Goal: Transaction & Acquisition: Purchase product/service

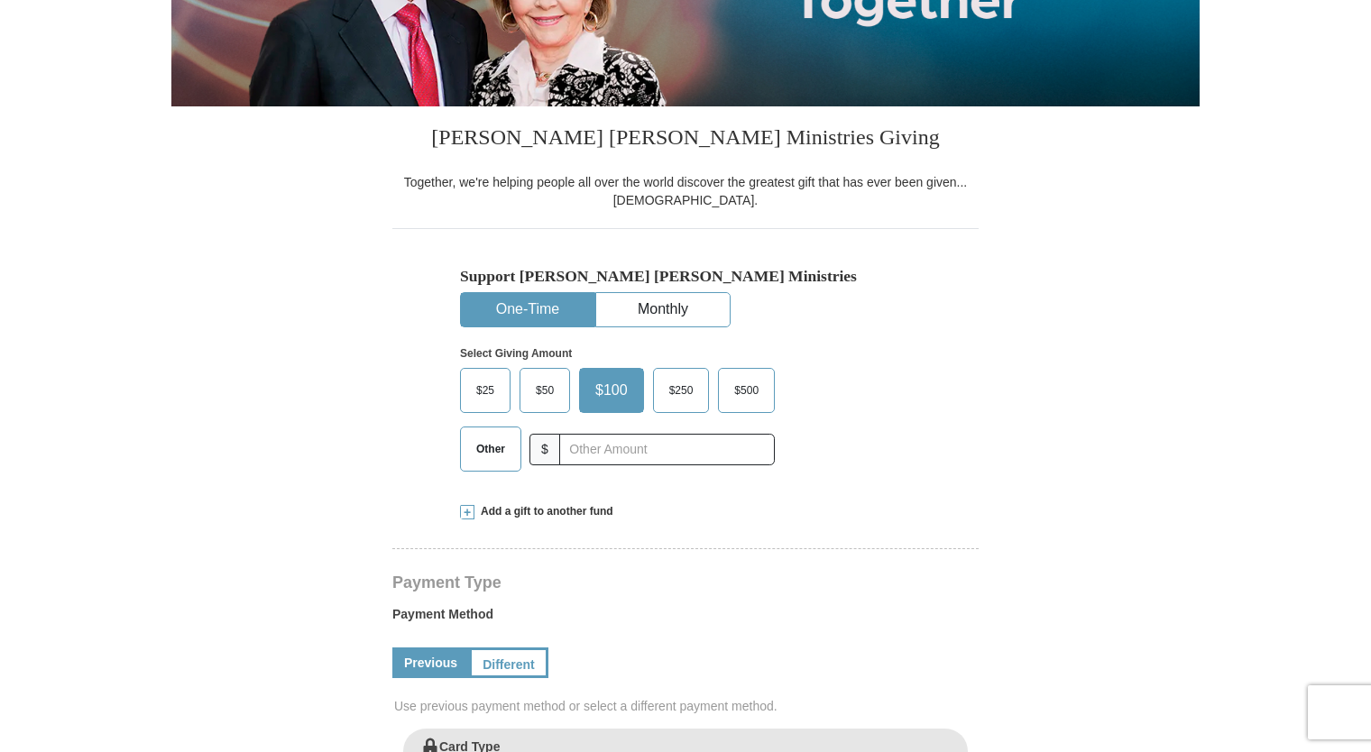
select select "KY"
click at [632, 445] on input "text" at bounding box center [667, 450] width 216 height 32
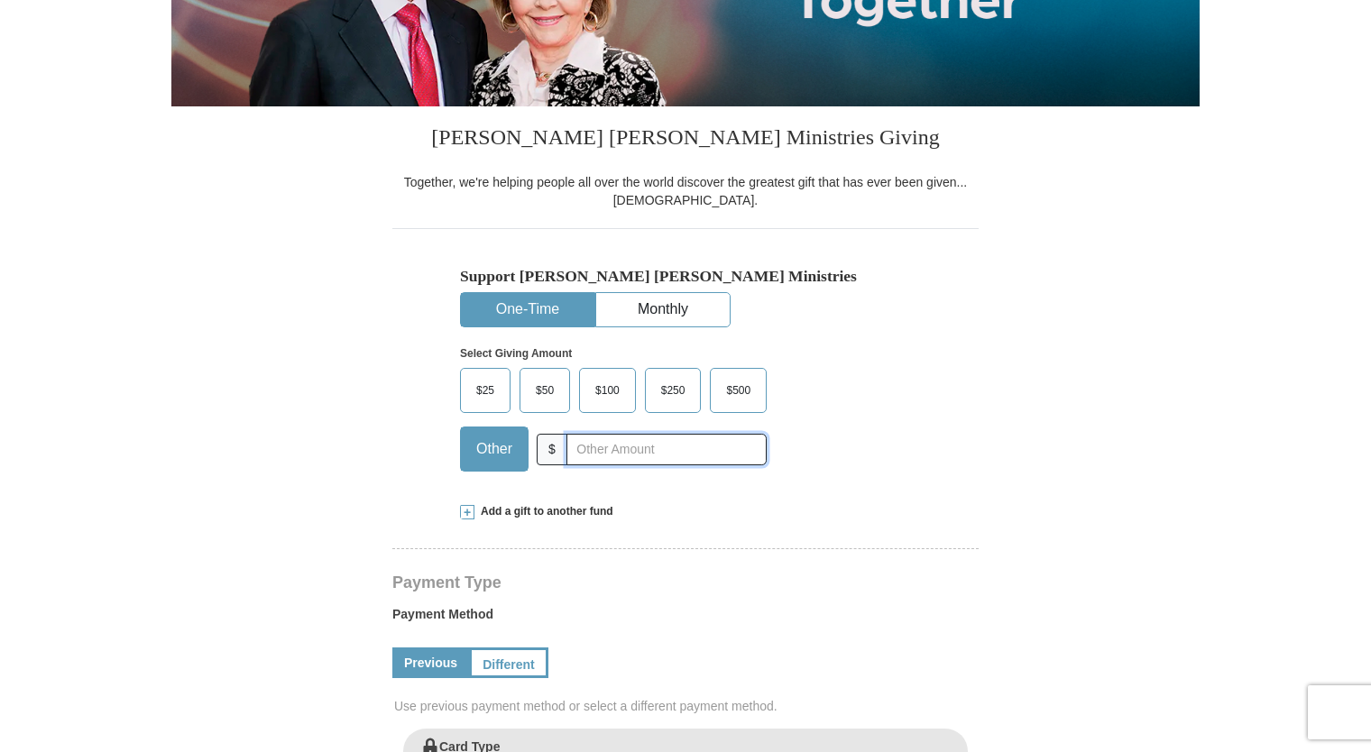
type input "75"
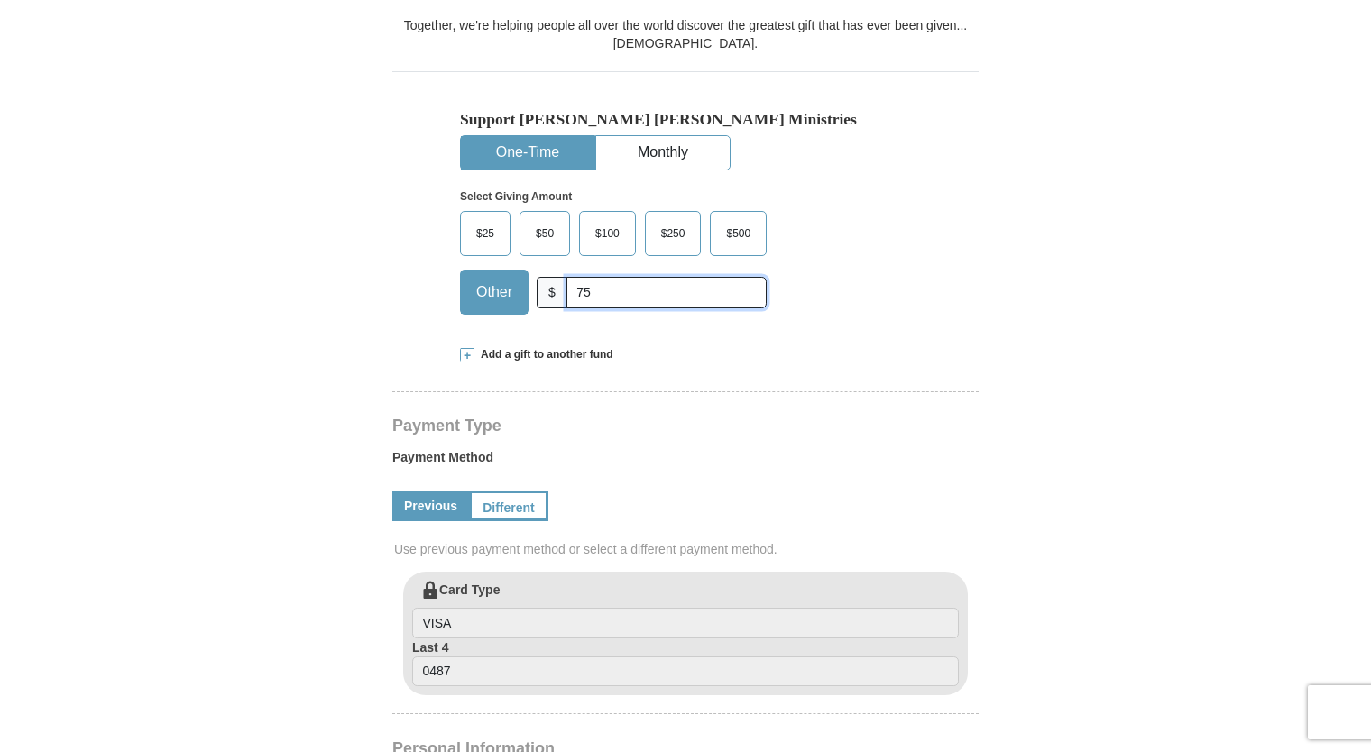
scroll to position [491, 0]
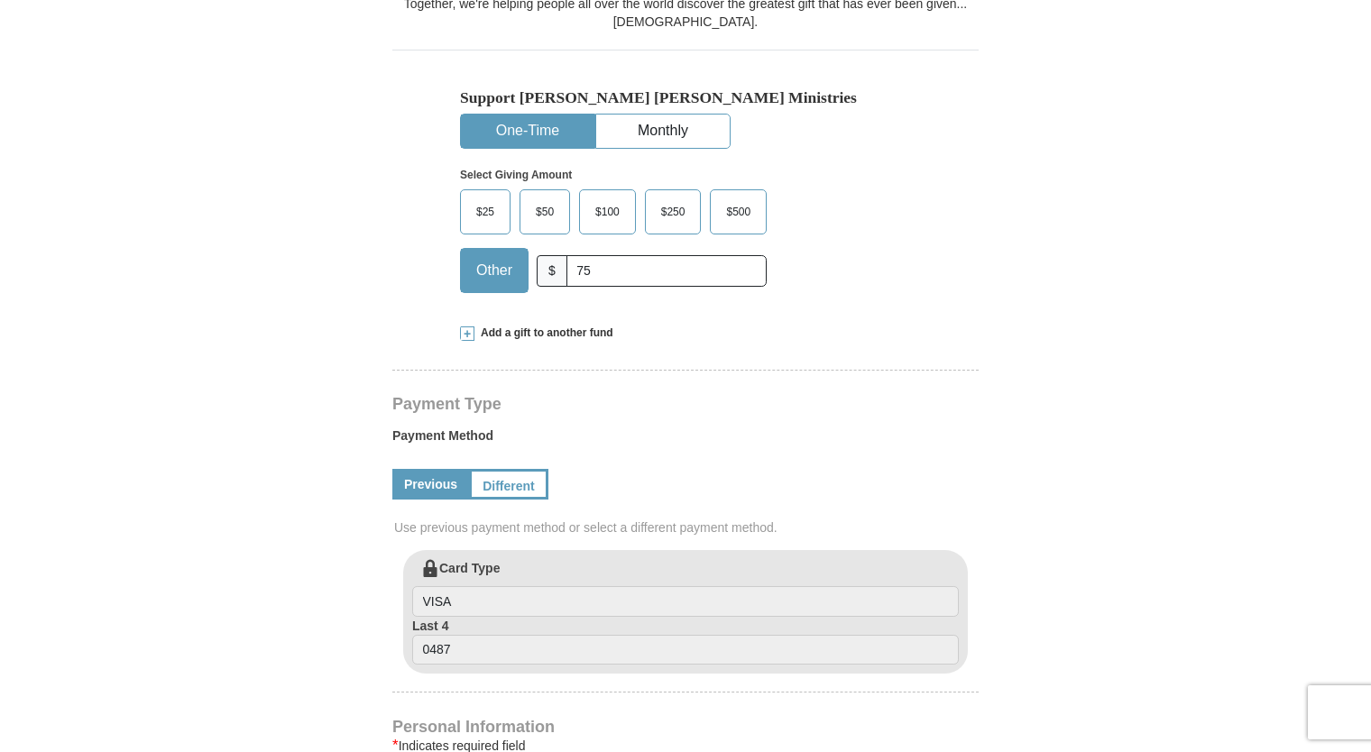
click at [473, 338] on span at bounding box center [467, 334] width 14 height 14
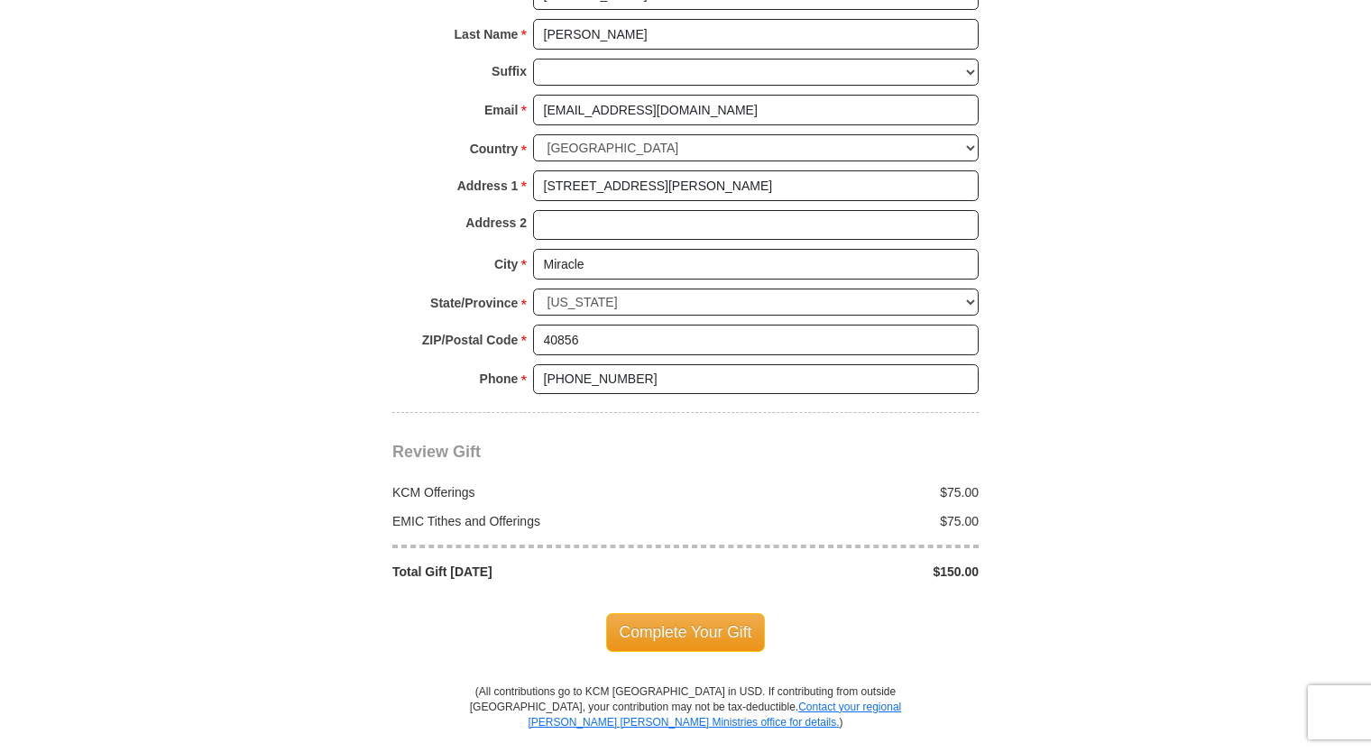
scroll to position [1586, 0]
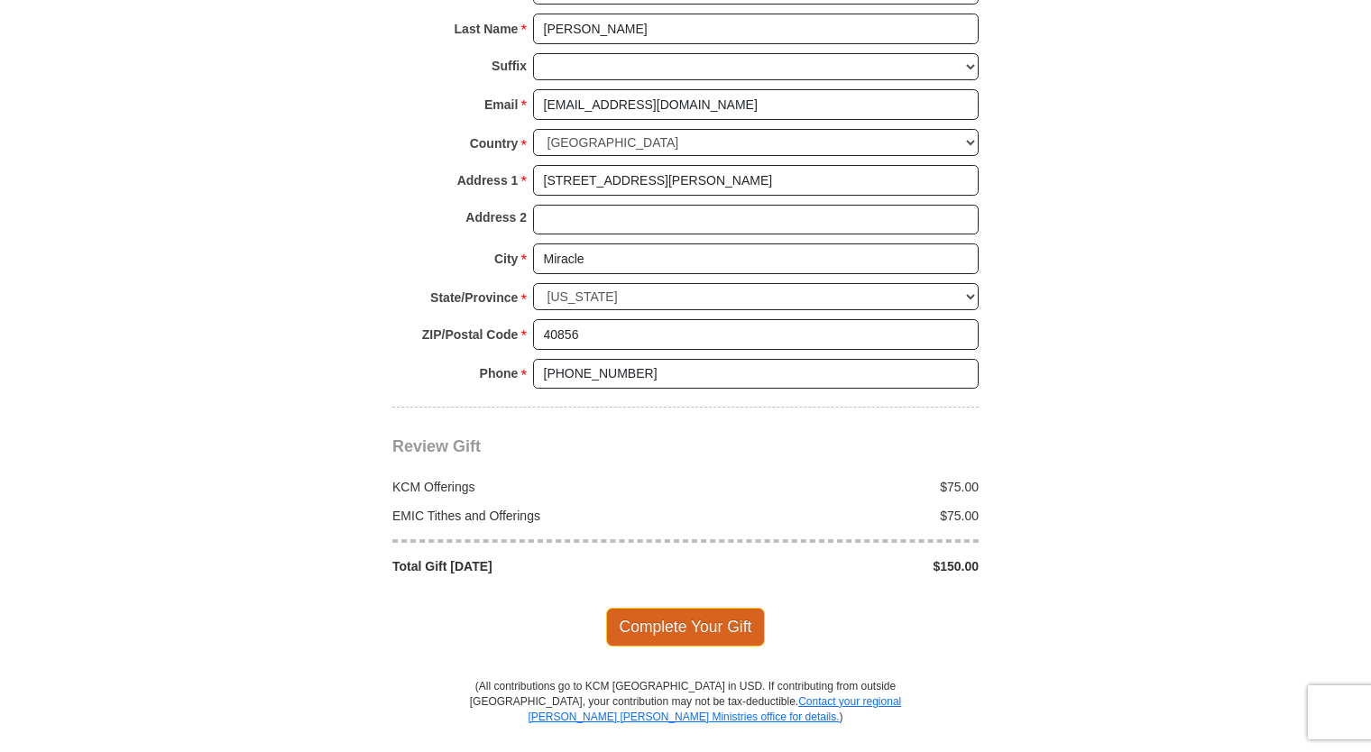
click at [706, 608] on span "Complete Your Gift" at bounding box center [686, 627] width 160 height 38
